Goal: Find contact information: Find contact information

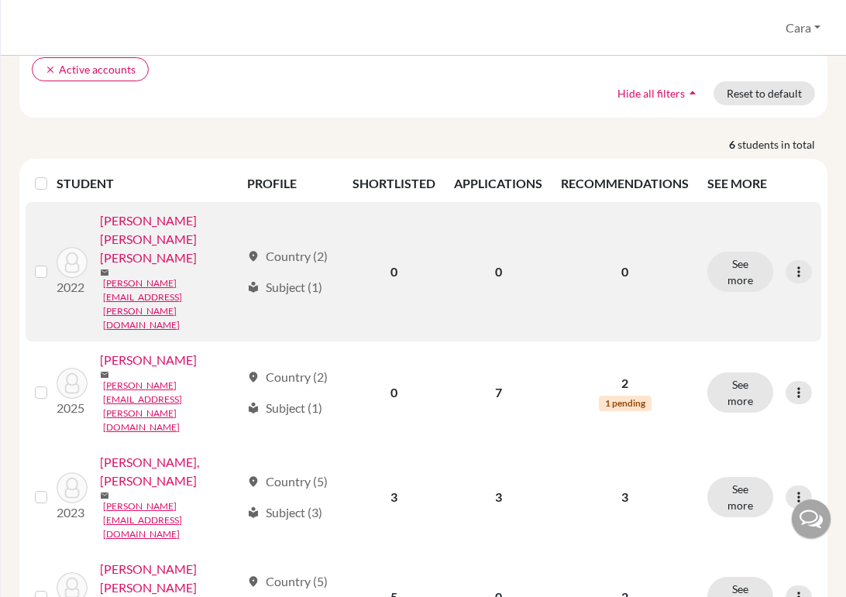
scroll to position [195, 0]
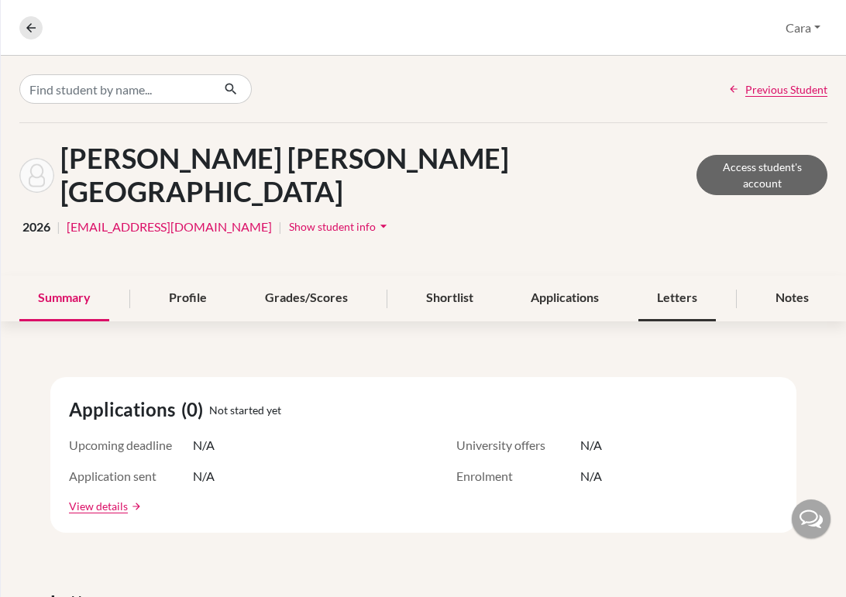
click at [658, 276] on div "Letters" at bounding box center [676, 299] width 77 height 46
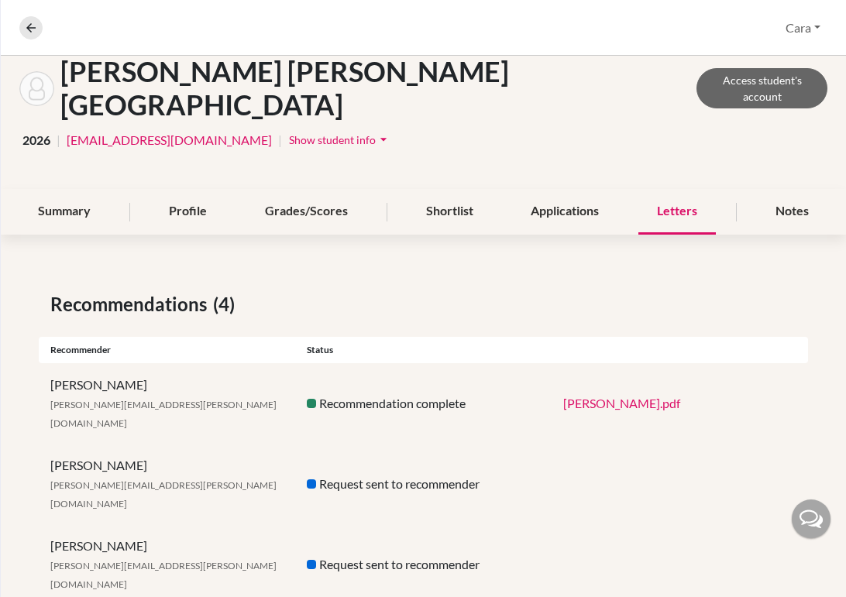
scroll to position [106, 0]
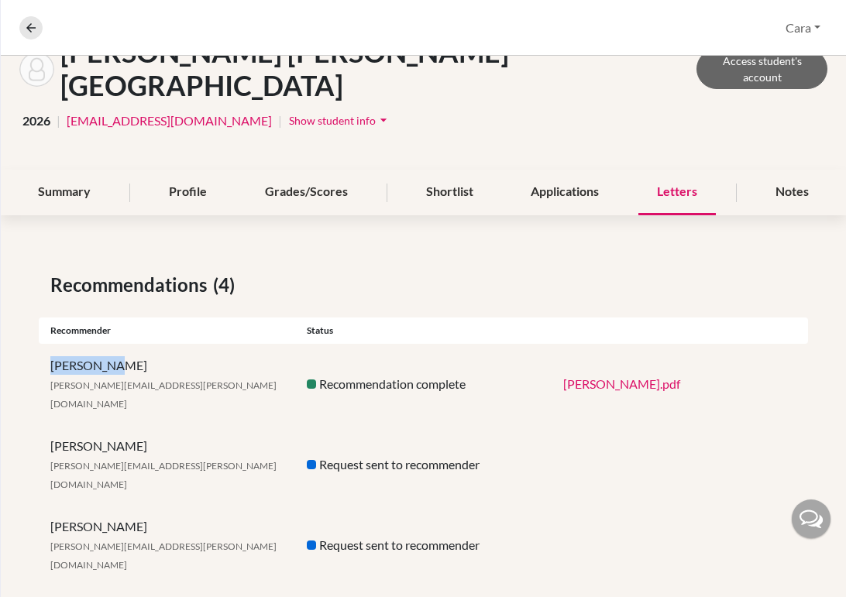
drag, startPoint x: 125, startPoint y: 338, endPoint x: 52, endPoint y: 336, distance: 73.6
click at [52, 356] on div "Cody Dahms [EMAIL_ADDRESS][PERSON_NAME][DOMAIN_NAME]" at bounding box center [167, 384] width 256 height 56
copy div "[PERSON_NAME]"
drag, startPoint x: 184, startPoint y: 525, endPoint x: 46, endPoint y: 524, distance: 138.6
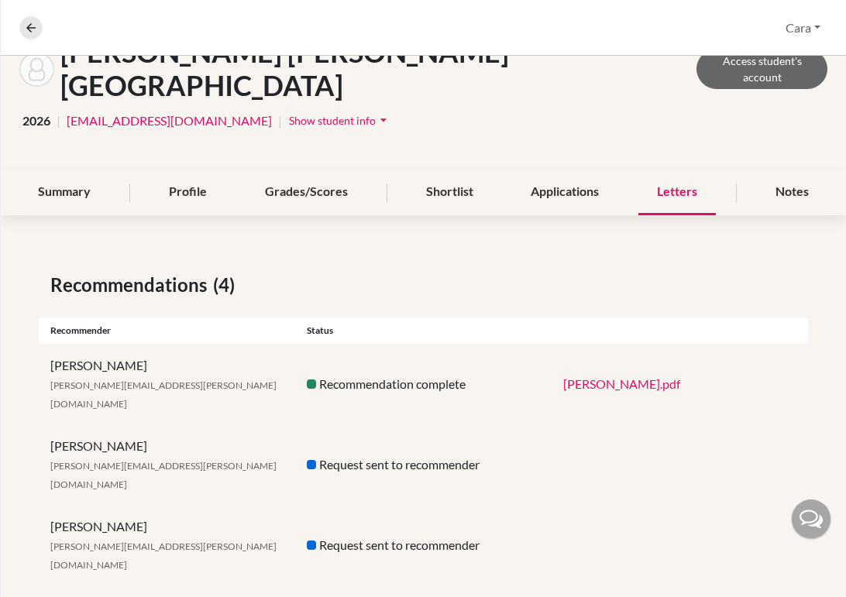
copy div "[PERSON_NAME]"
